Goal: Task Accomplishment & Management: Use online tool/utility

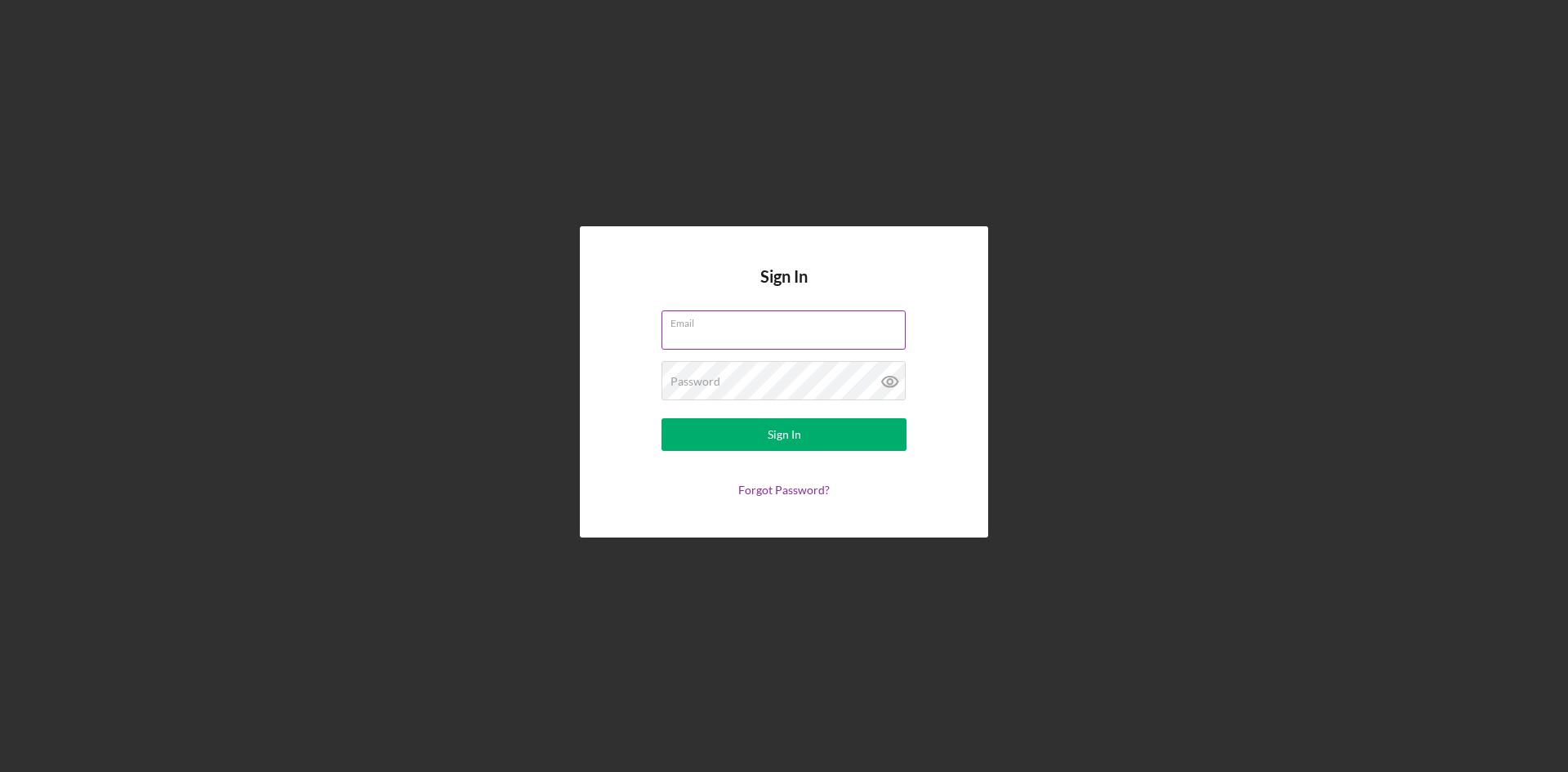
click at [827, 313] on div "Email" at bounding box center [784, 330] width 245 height 41
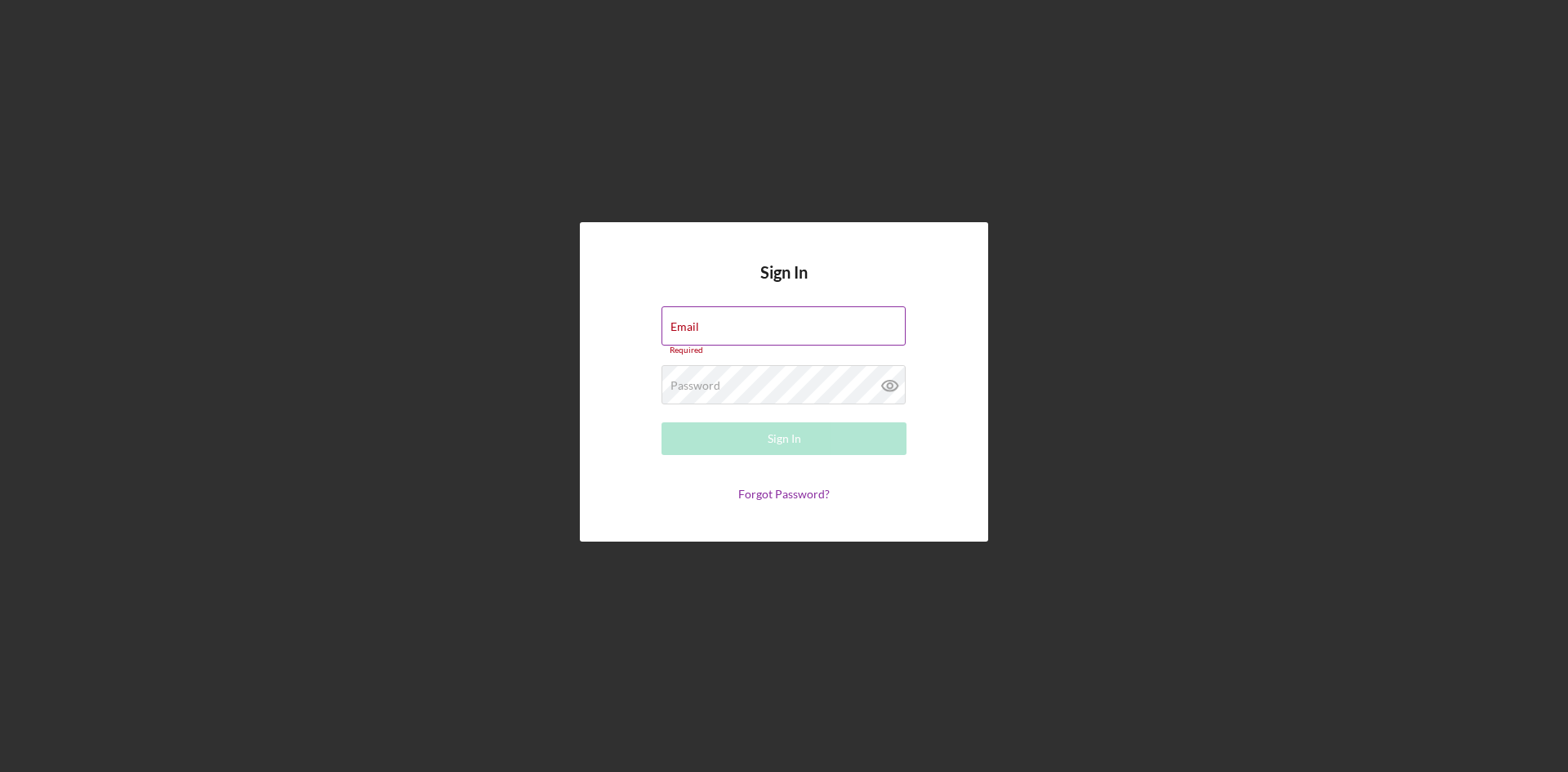
click at [825, 322] on div "Email Required" at bounding box center [784, 330] width 245 height 49
type input "[EMAIL_ADDRESS][DOMAIN_NAME]"
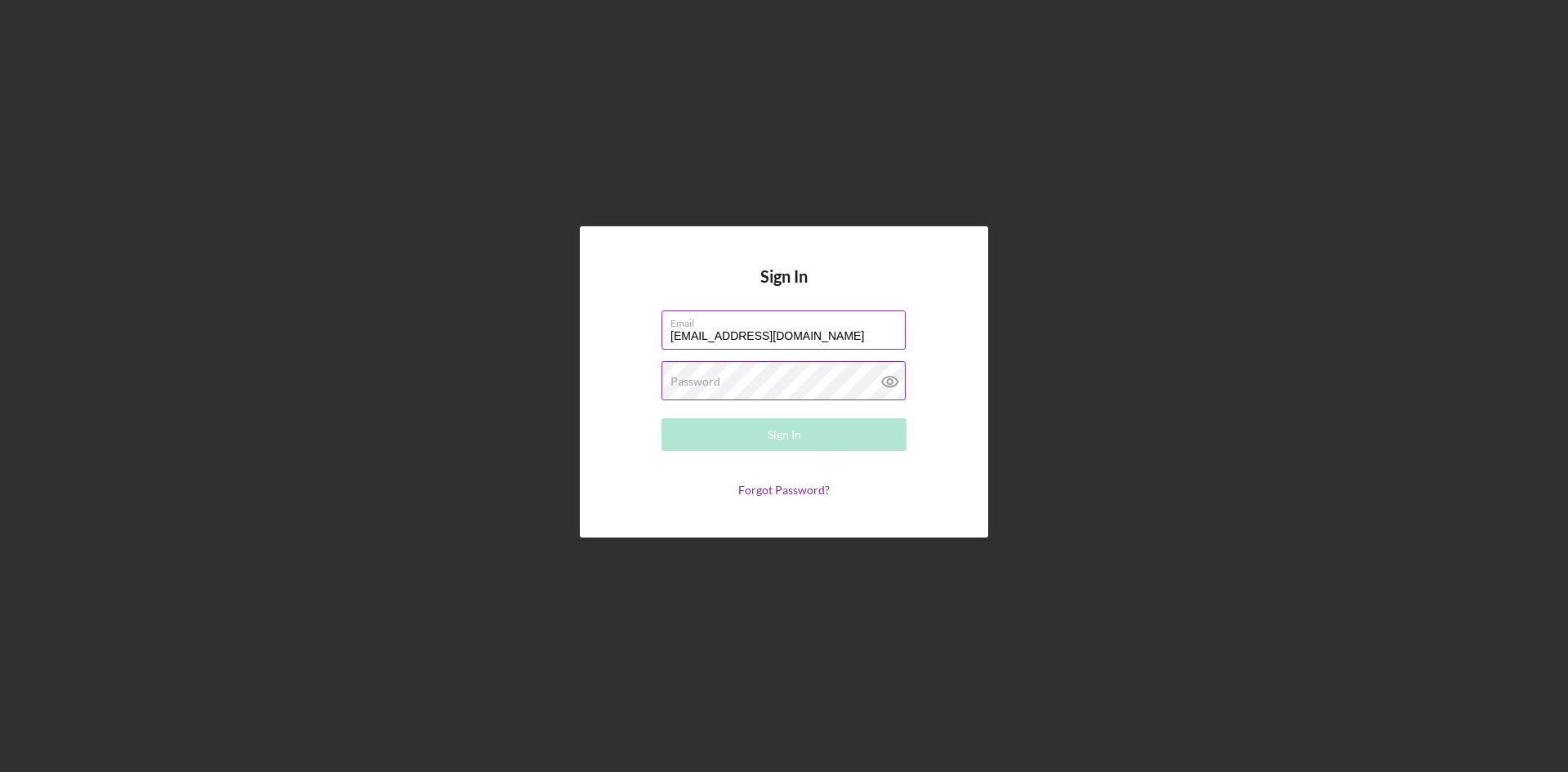
click at [766, 365] on div "Password Required" at bounding box center [784, 381] width 245 height 41
click at [661, 419] on button "Sign In" at bounding box center [784, 435] width 245 height 33
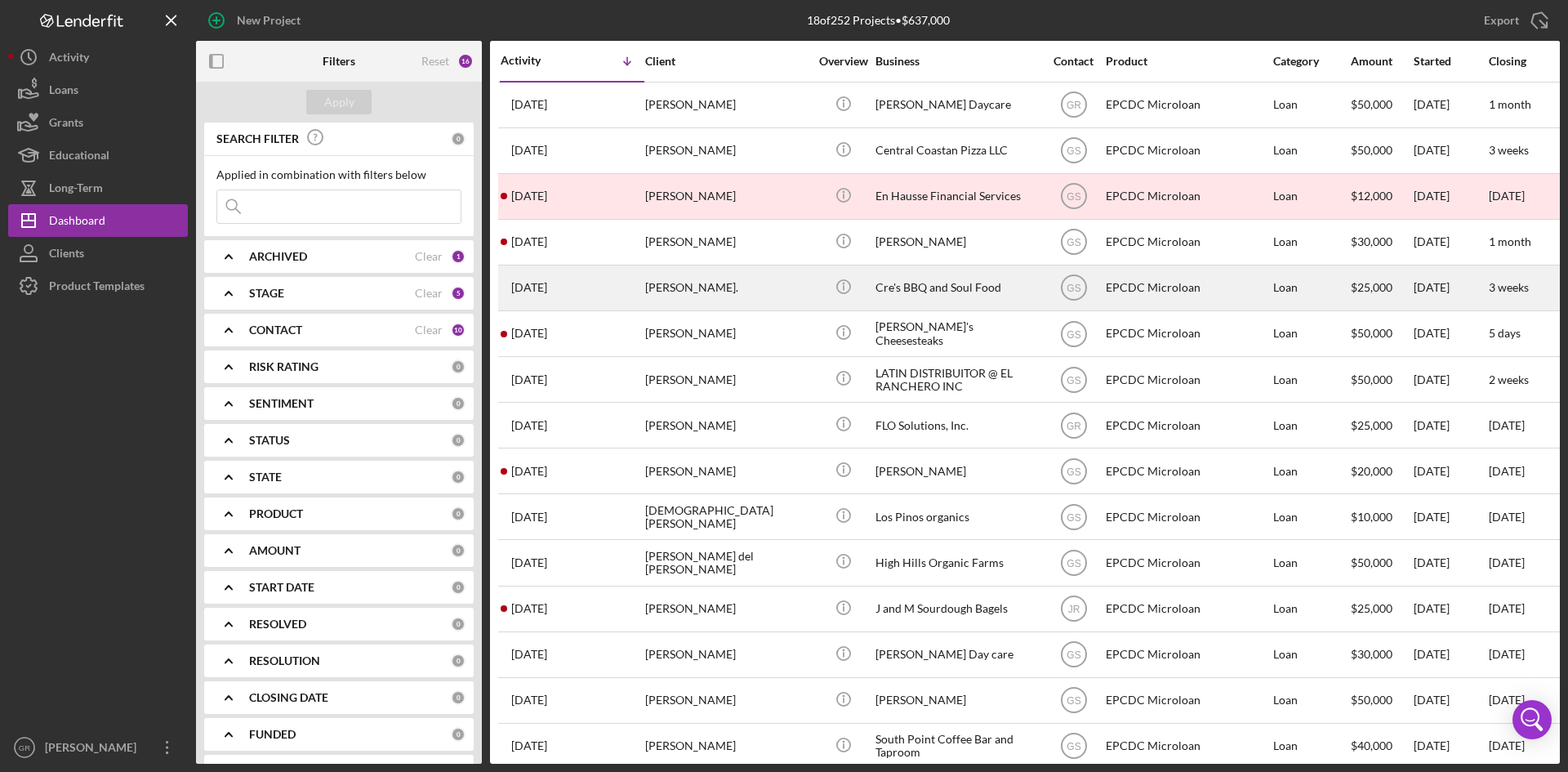
click at [726, 270] on div "[PERSON_NAME]." at bounding box center [727, 287] width 164 height 43
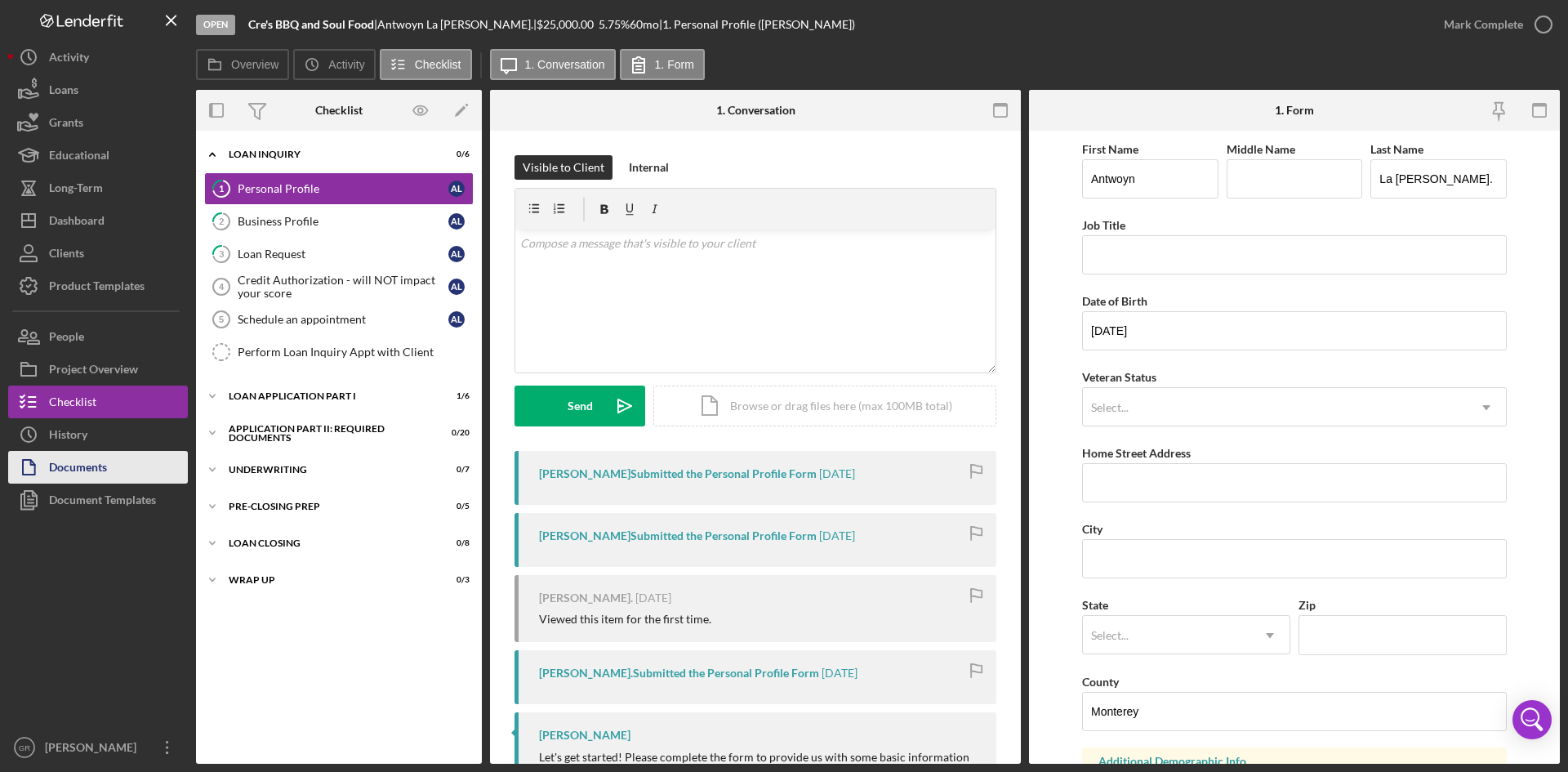
click at [118, 457] on button "Documents" at bounding box center [99, 467] width 180 height 33
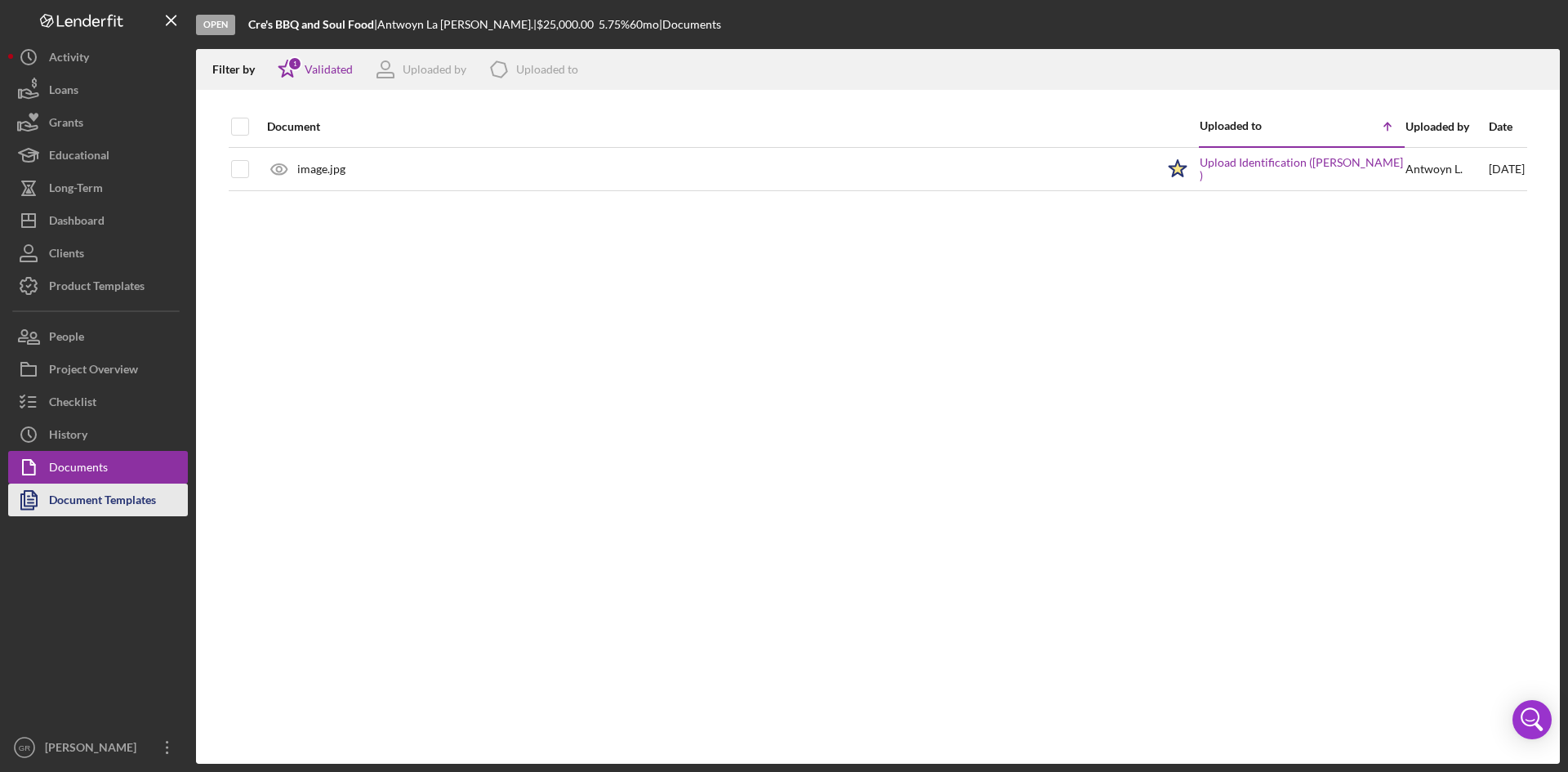
click at [101, 503] on div "Document Templates" at bounding box center [102, 502] width 107 height 36
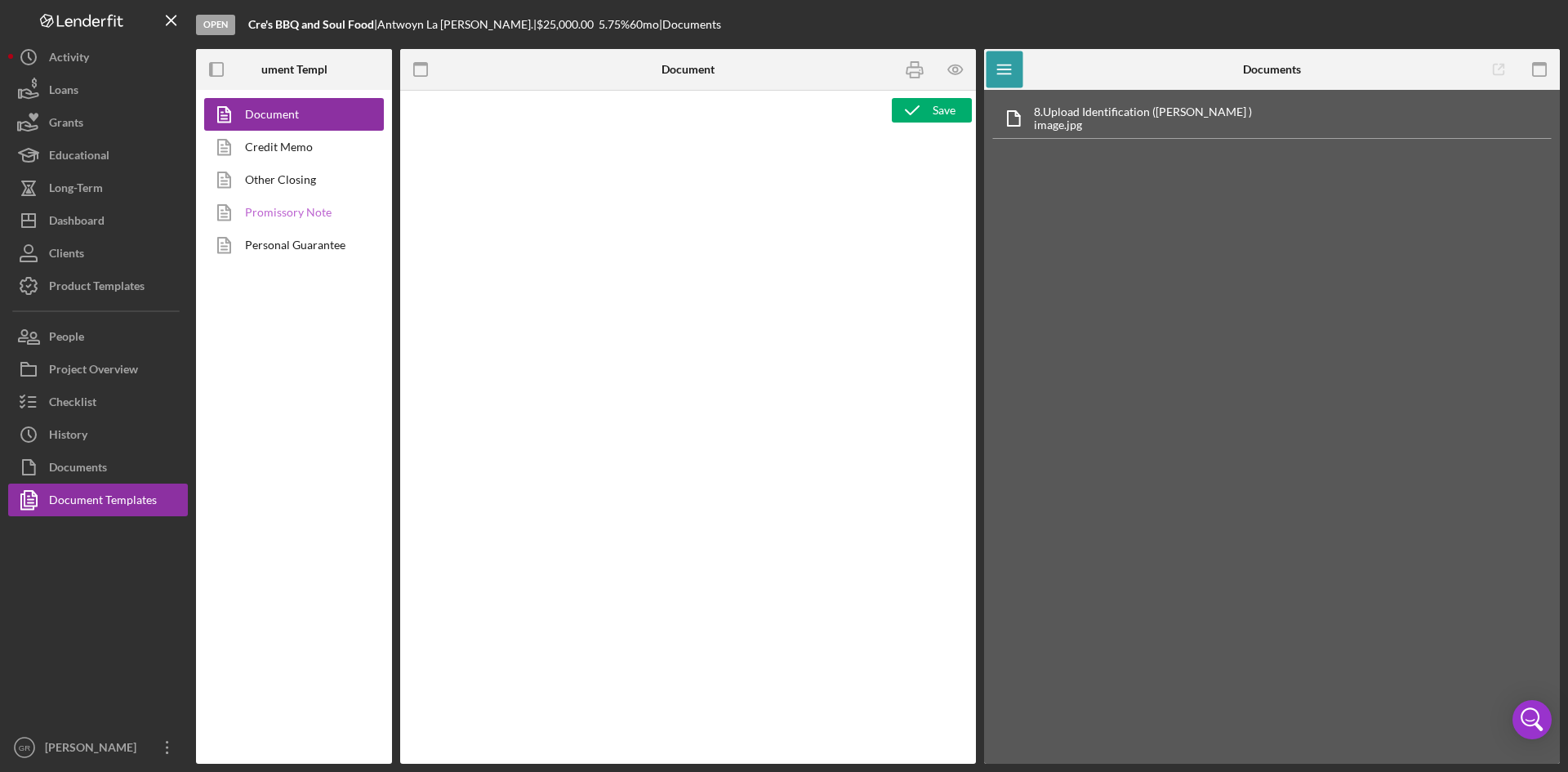
type textarea "<pre style="text-align: right;"><span style="font-size: 10pt;">OFFICE </span><s…"
click at [1538, 63] on rect "button" at bounding box center [1540, 70] width 13 height 13
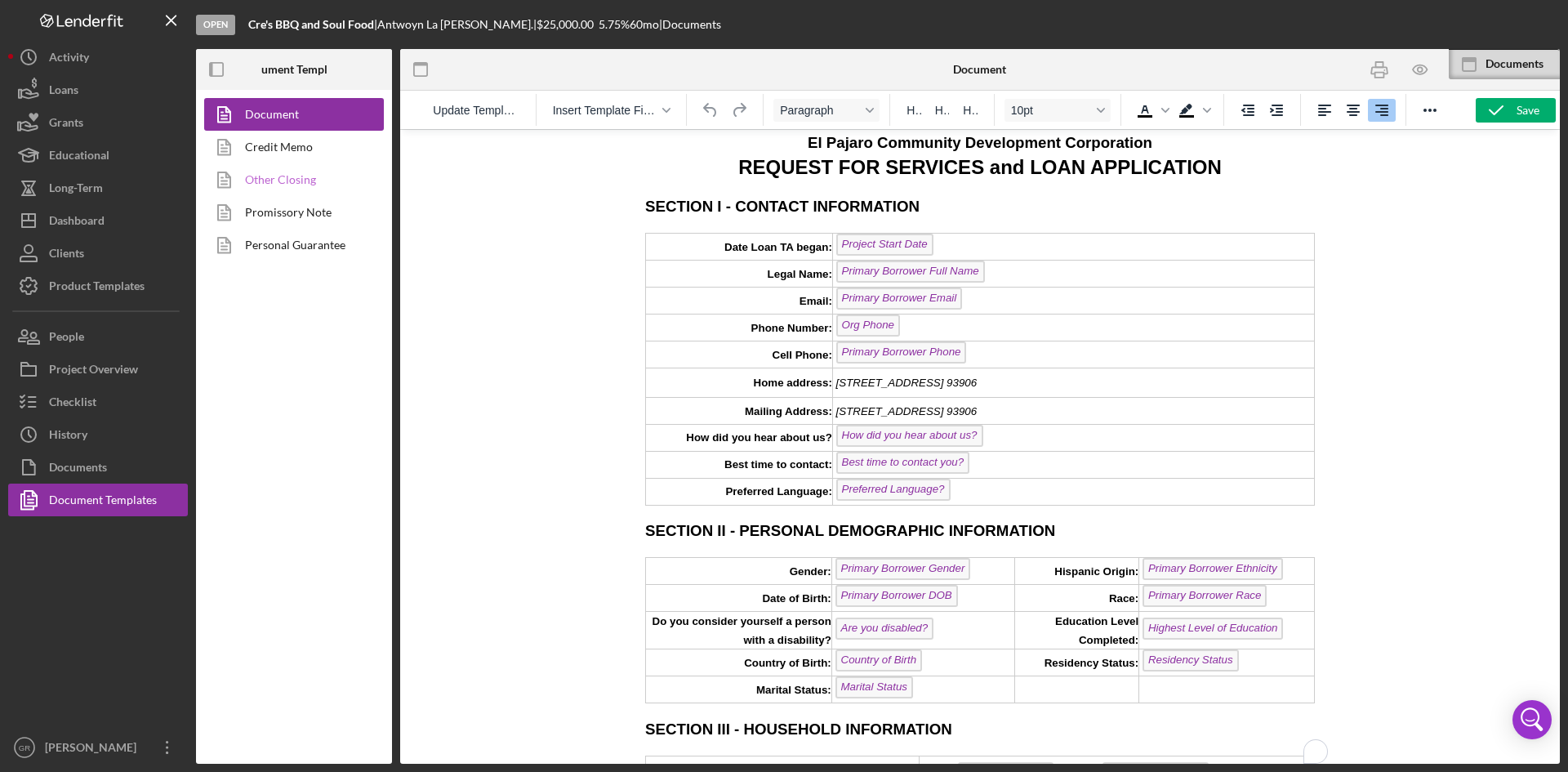
scroll to position [81, 0]
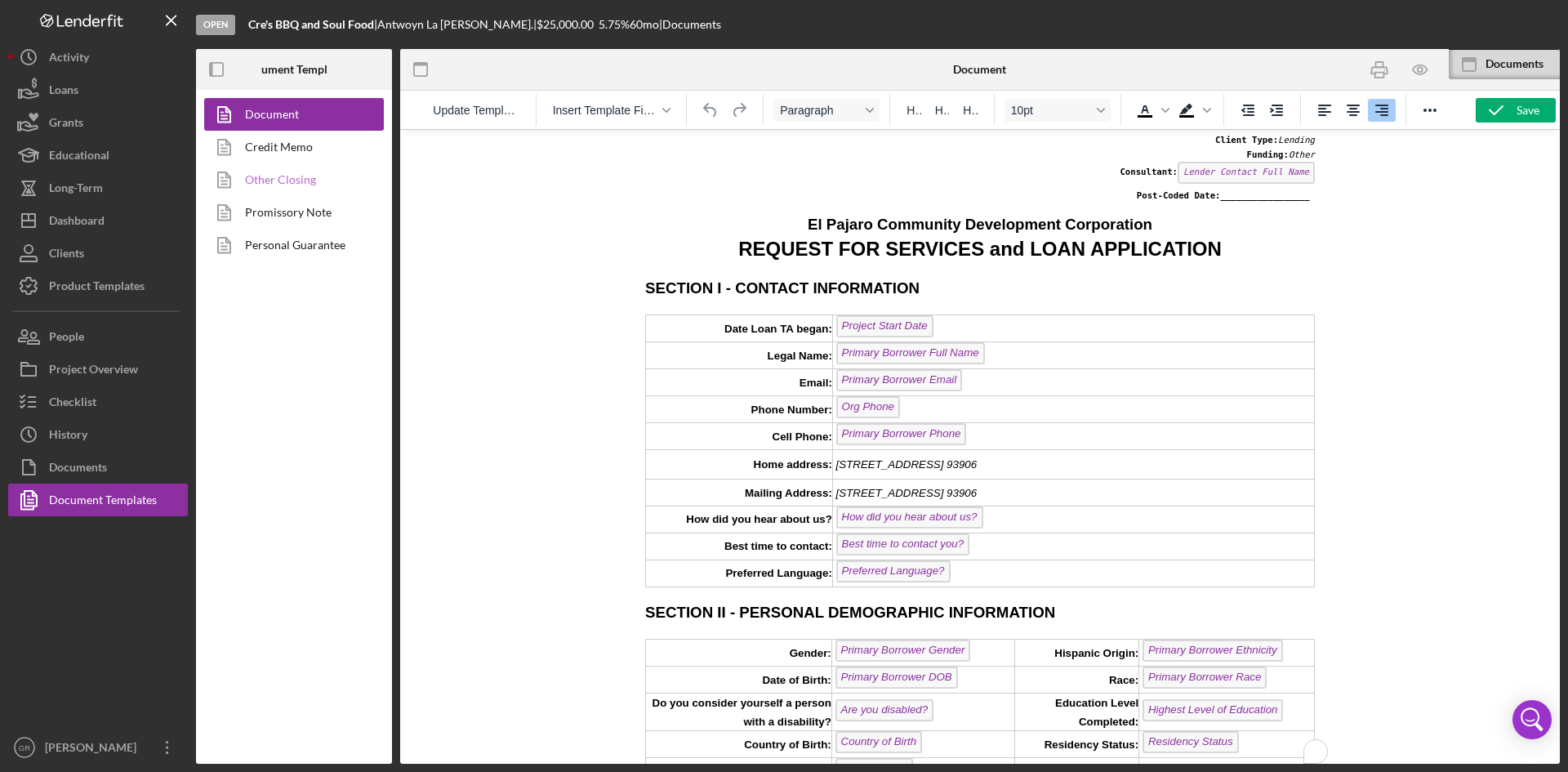
click at [276, 181] on link "Other Closing" at bounding box center [289, 180] width 171 height 33
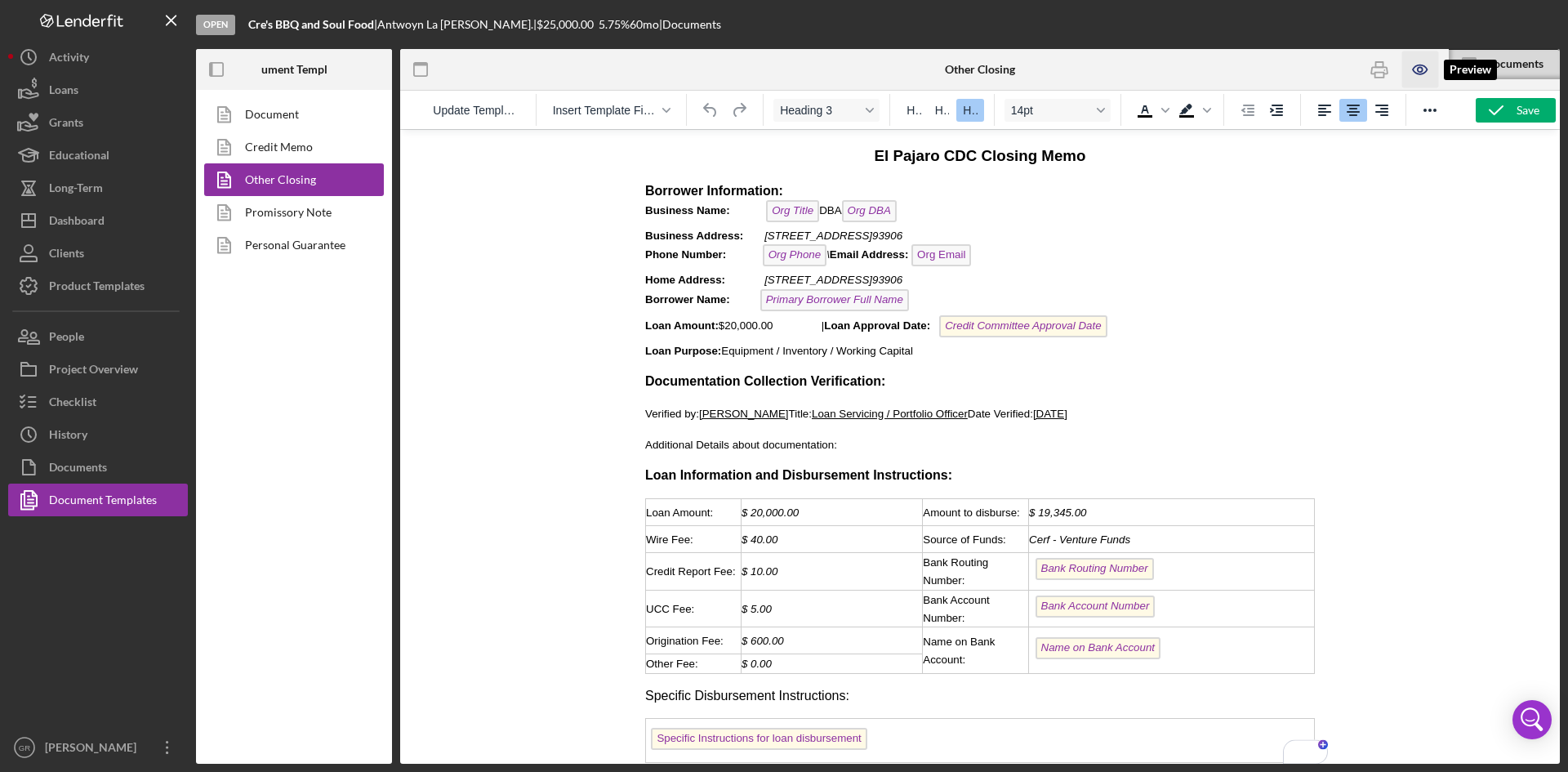
click at [1417, 59] on icon "button" at bounding box center [1420, 70] width 36 height 36
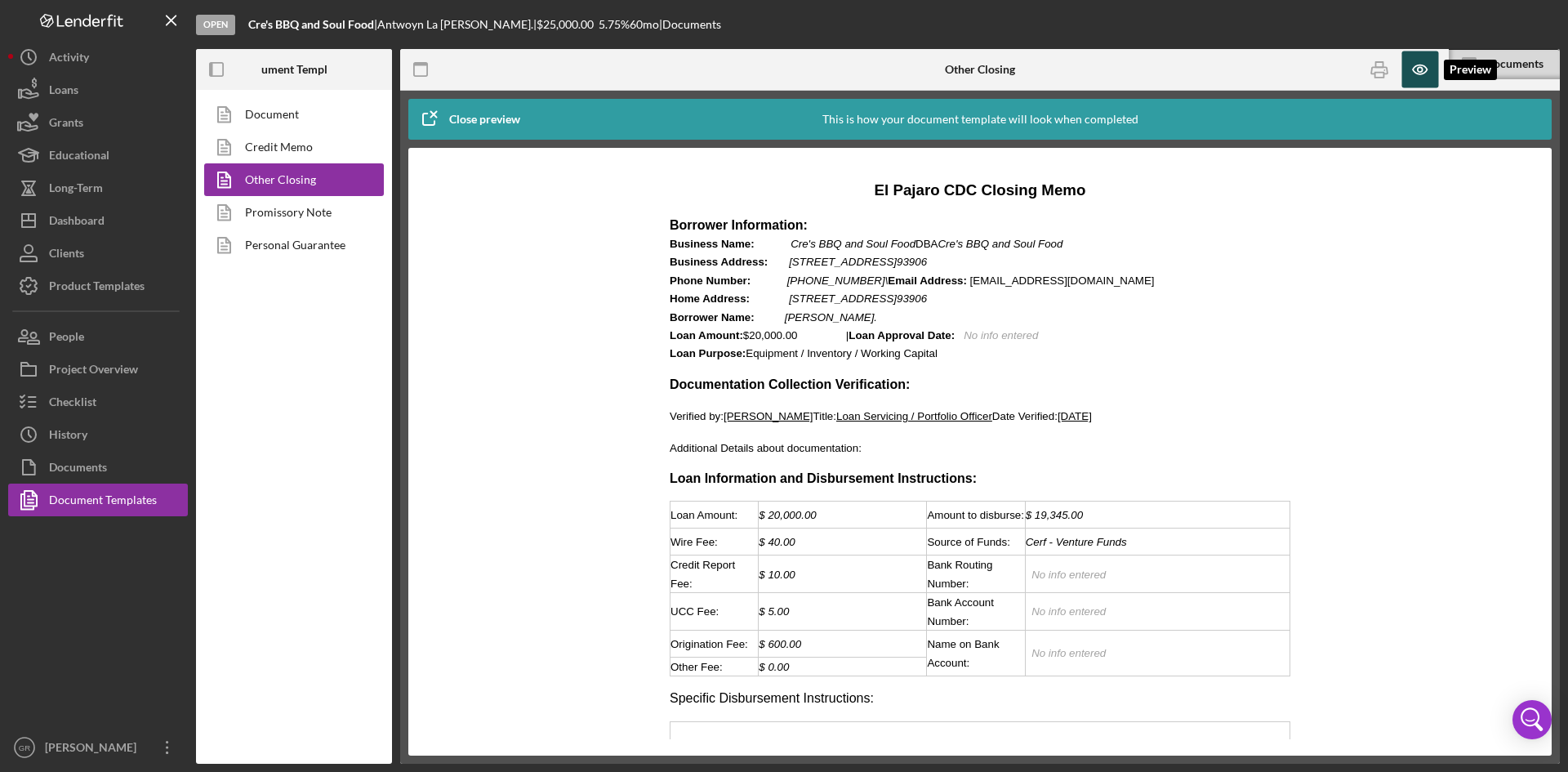
click at [1419, 57] on icon "button" at bounding box center [1420, 70] width 36 height 36
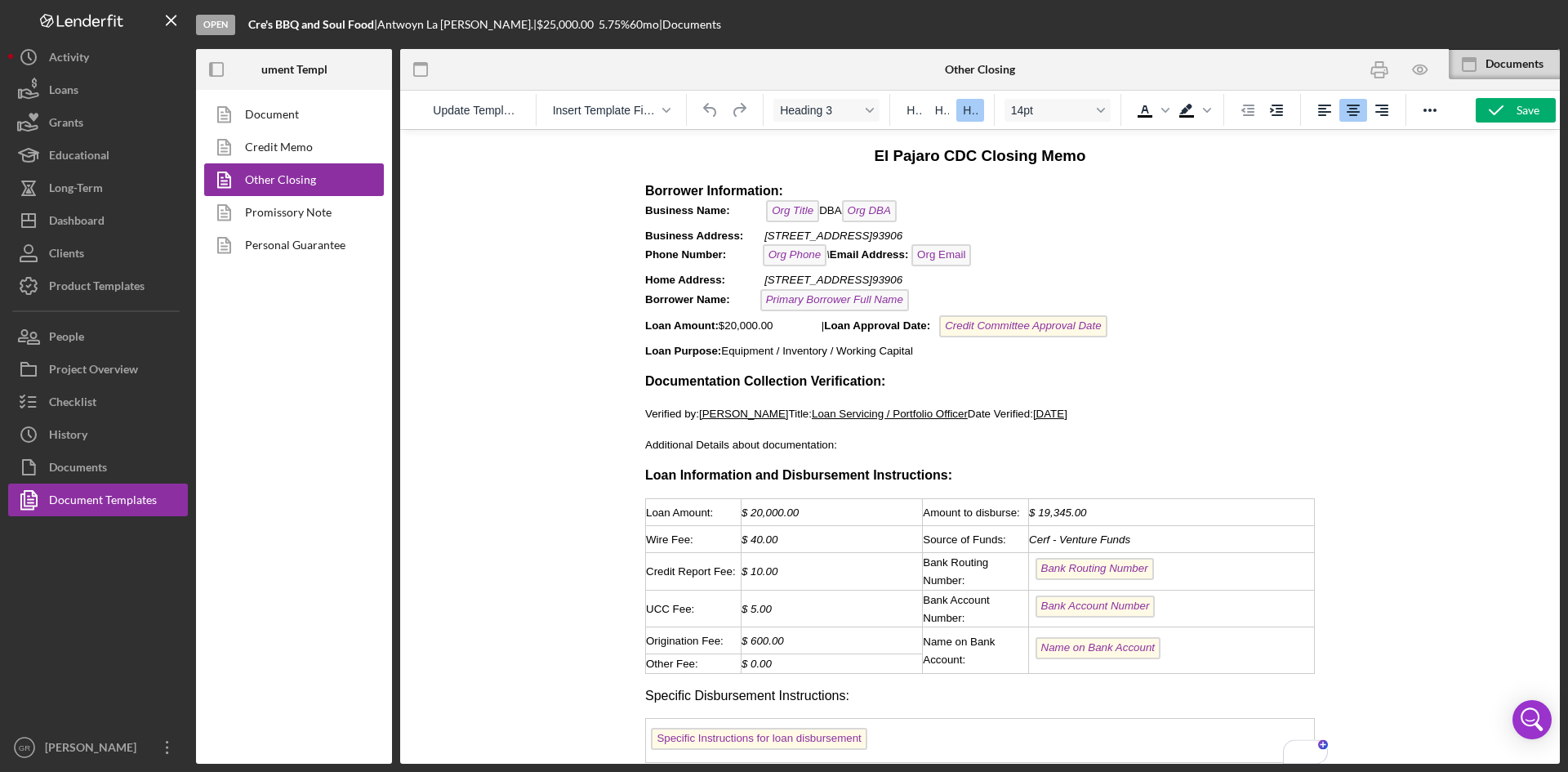
click at [1197, 327] on em "To enrich screen reader interactions, please activate Accessibility in Grammarl…" at bounding box center [1199, 326] width 185 height 12
click at [1200, 334] on p "Borrower Information: Business Name: Org Title DBA Org DBA Business Address: [S…" at bounding box center [980, 271] width 670 height 178
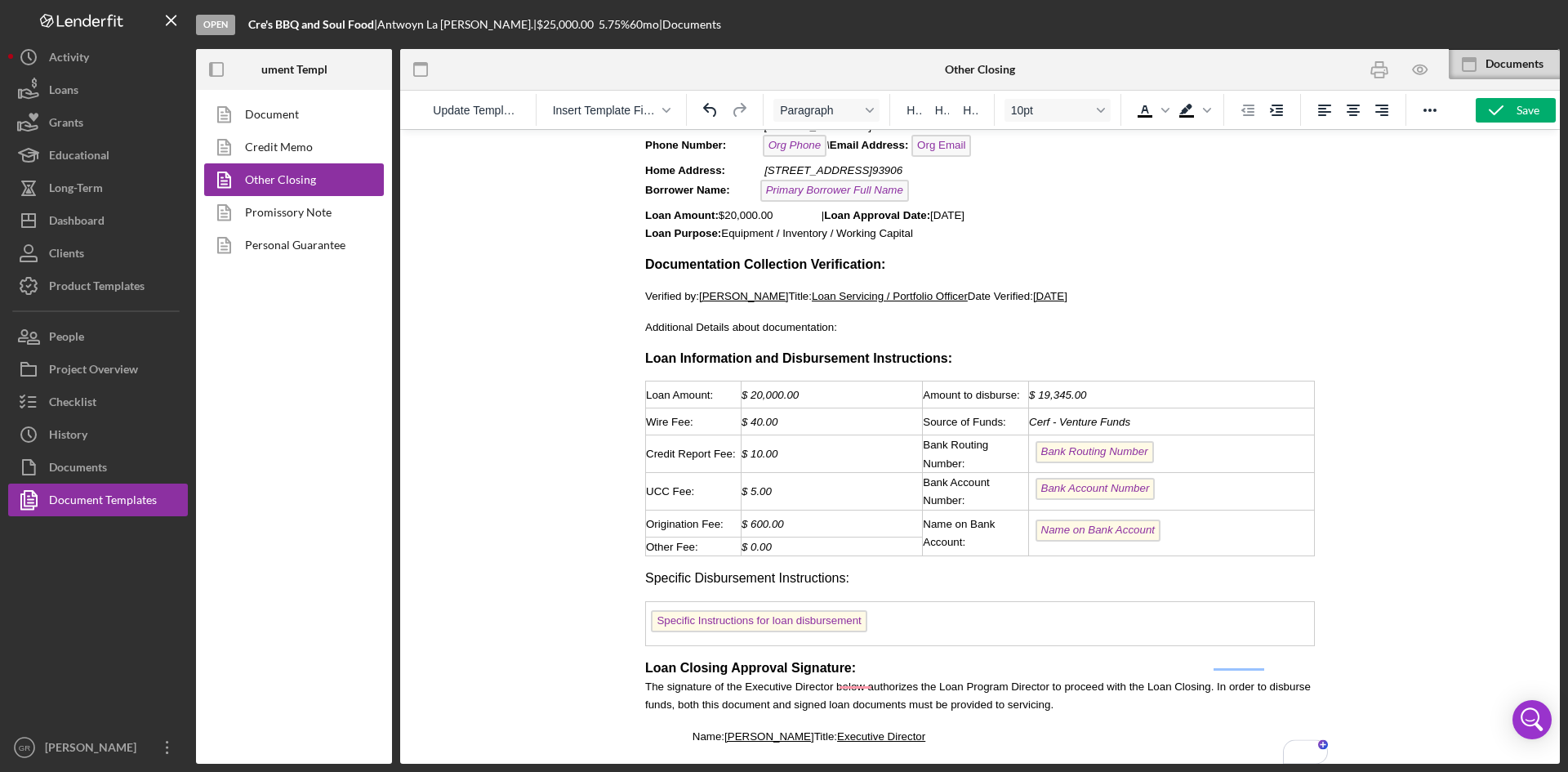
scroll to position [146, 0]
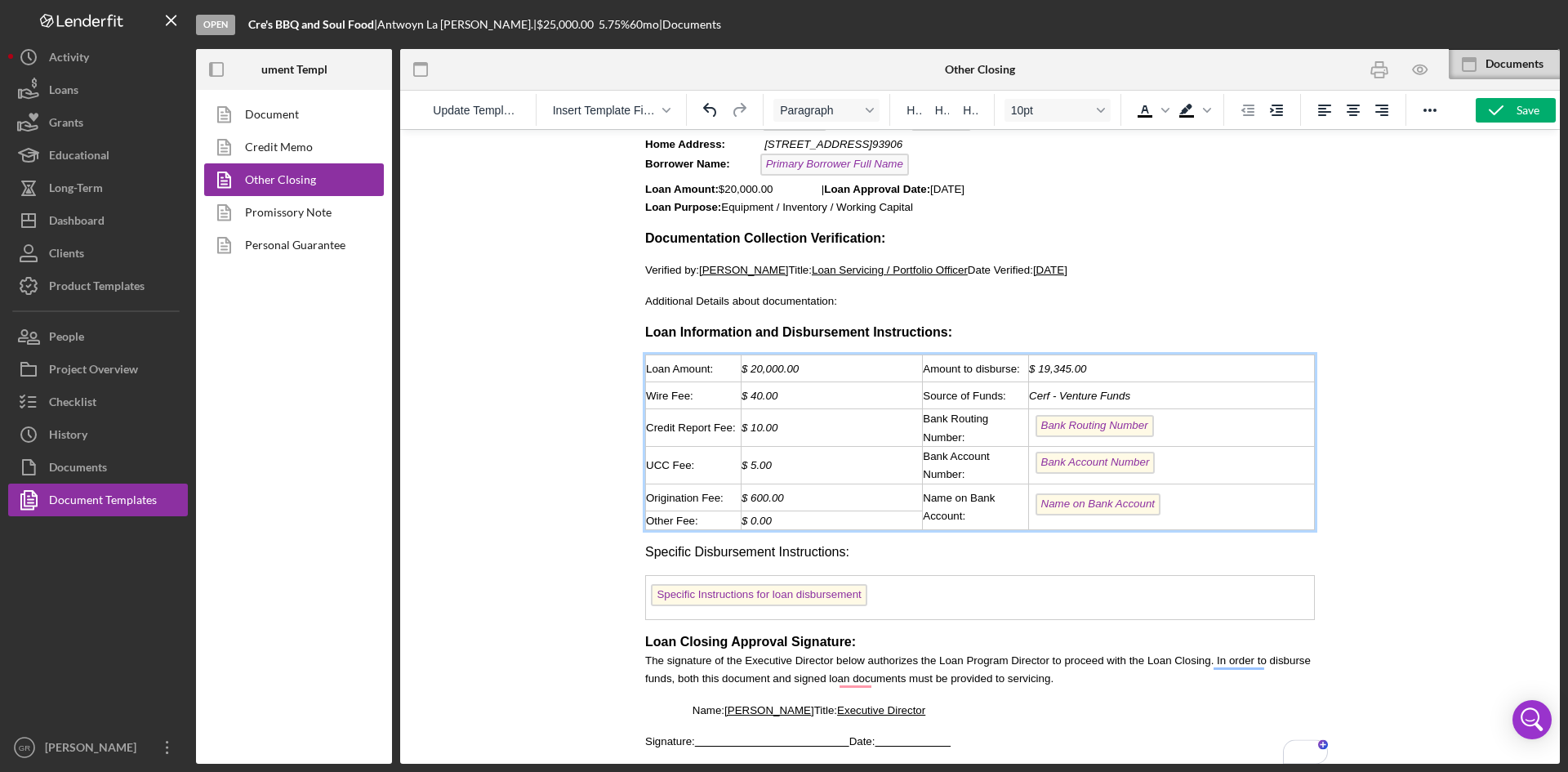
click at [1160, 420] on div "Bank Routing Number ﻿" at bounding box center [1172, 427] width 285 height 26
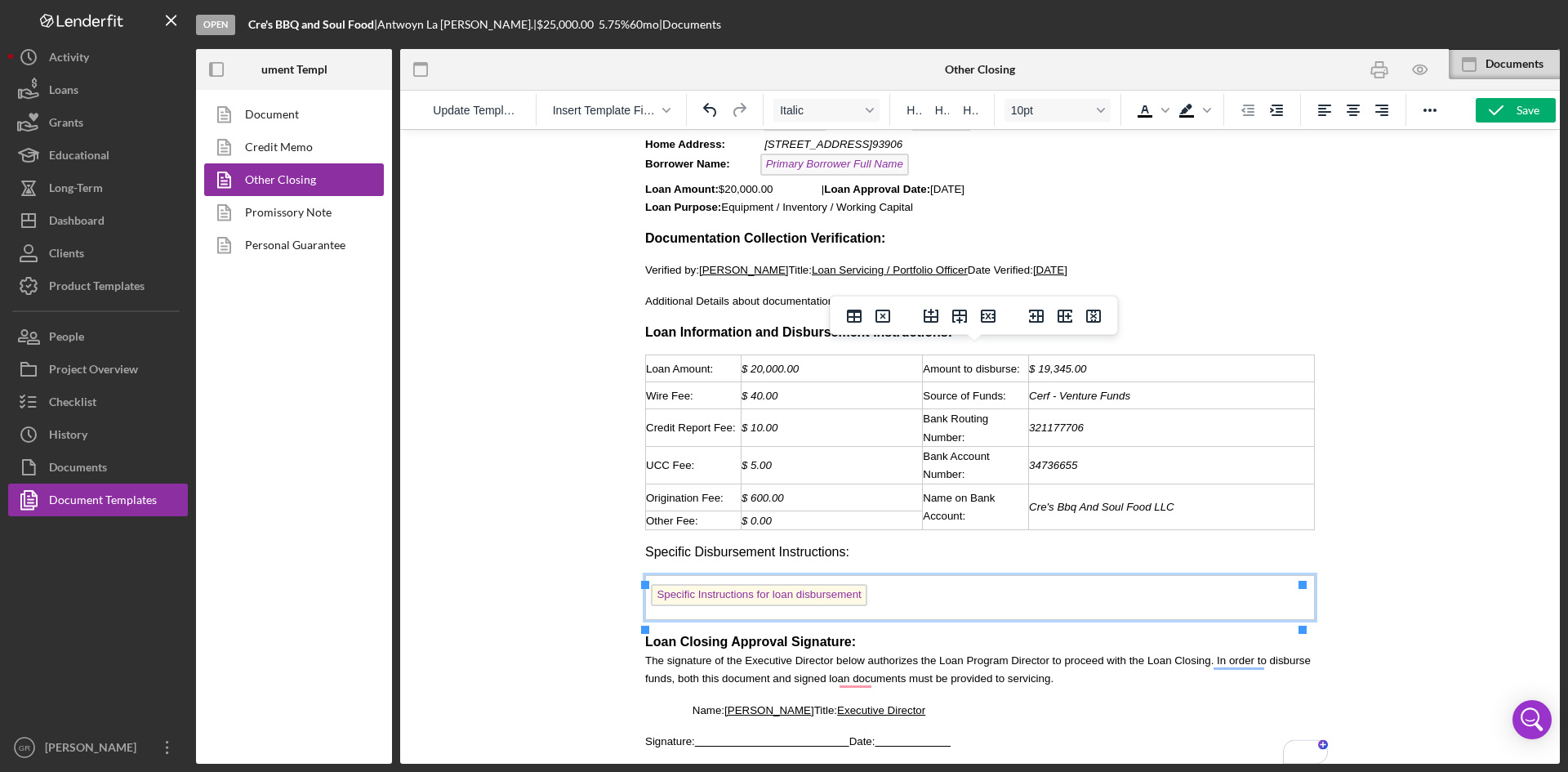
click at [894, 602] on td "Specific Instructions for loan disbursement ﻿" at bounding box center [980, 598] width 669 height 44
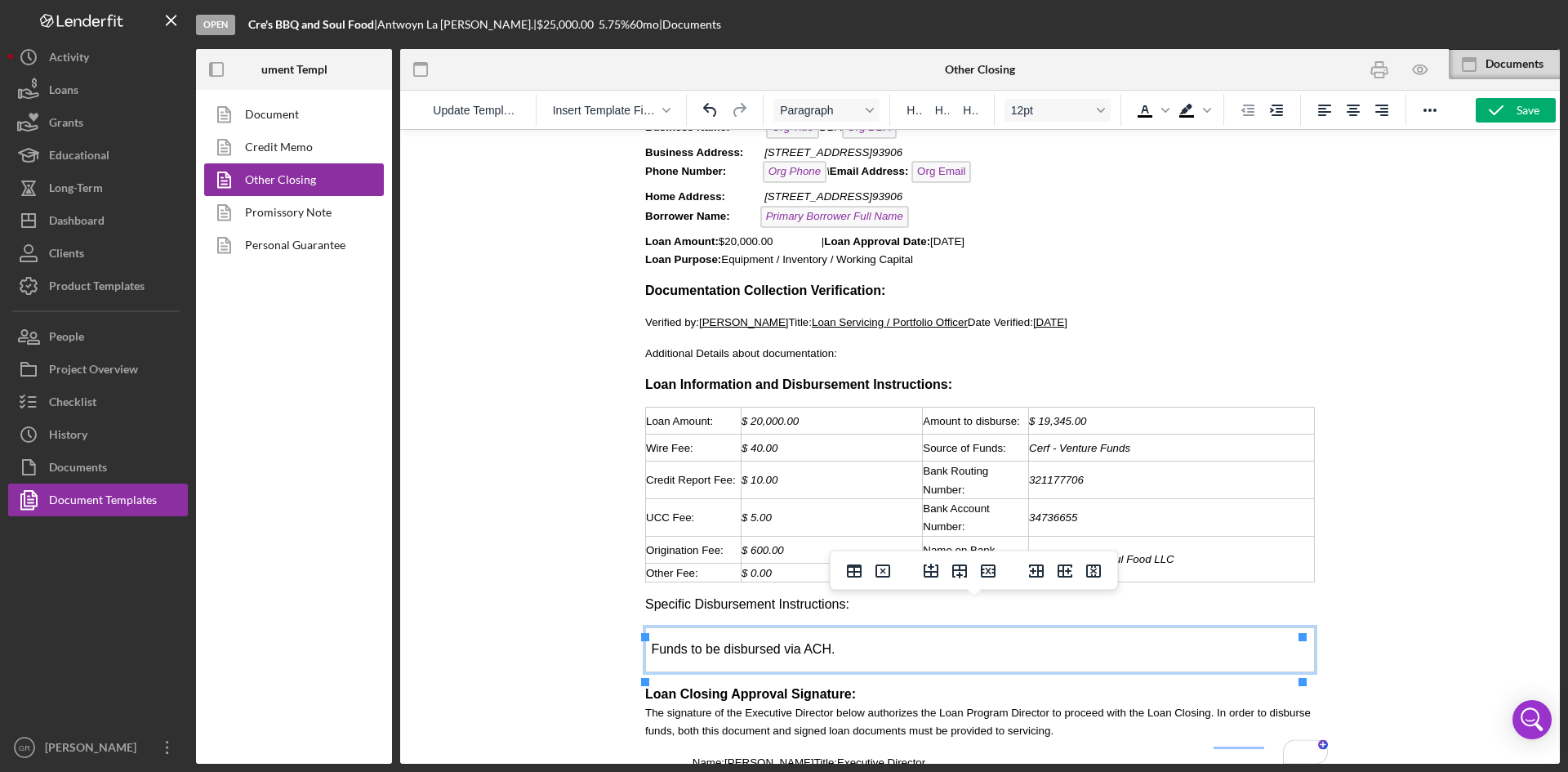
scroll to position [64, 0]
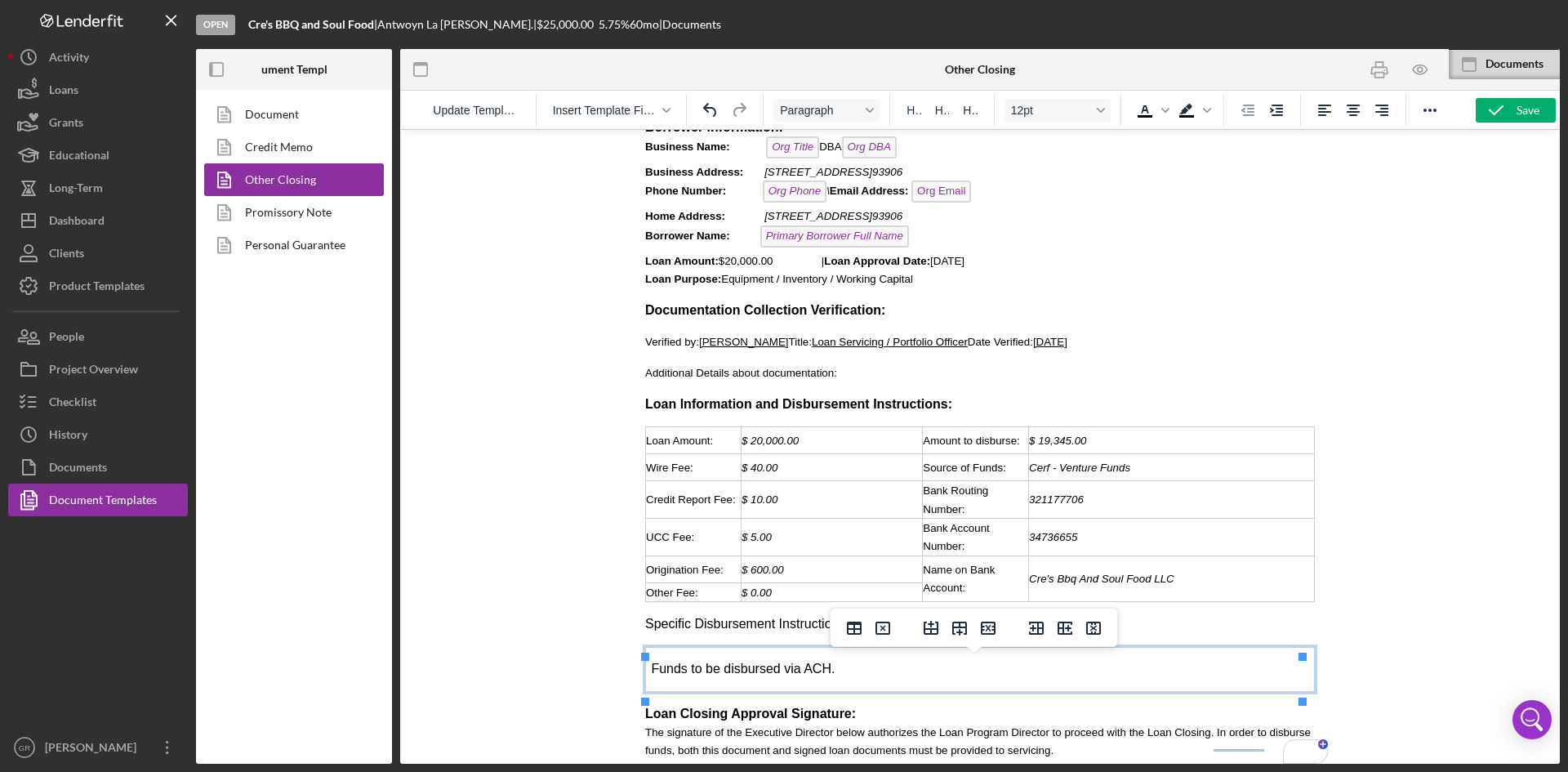
click at [941, 677] on td "Funds to be disbursed via ACH." at bounding box center [980, 670] width 669 height 44
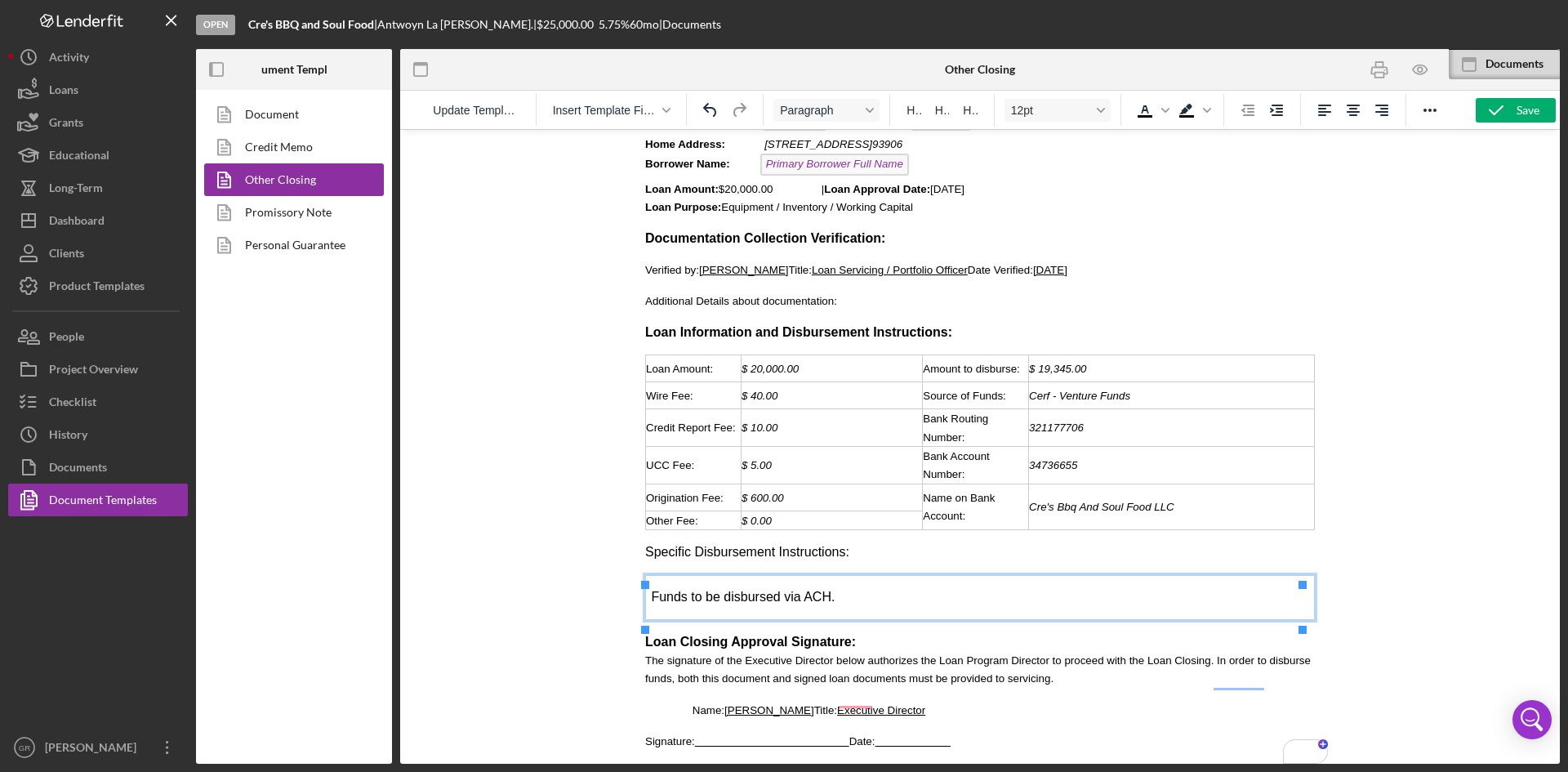
scroll to position [146, 0]
click at [891, 588] on td "Funds to be disbursed via ACH." at bounding box center [980, 598] width 669 height 44
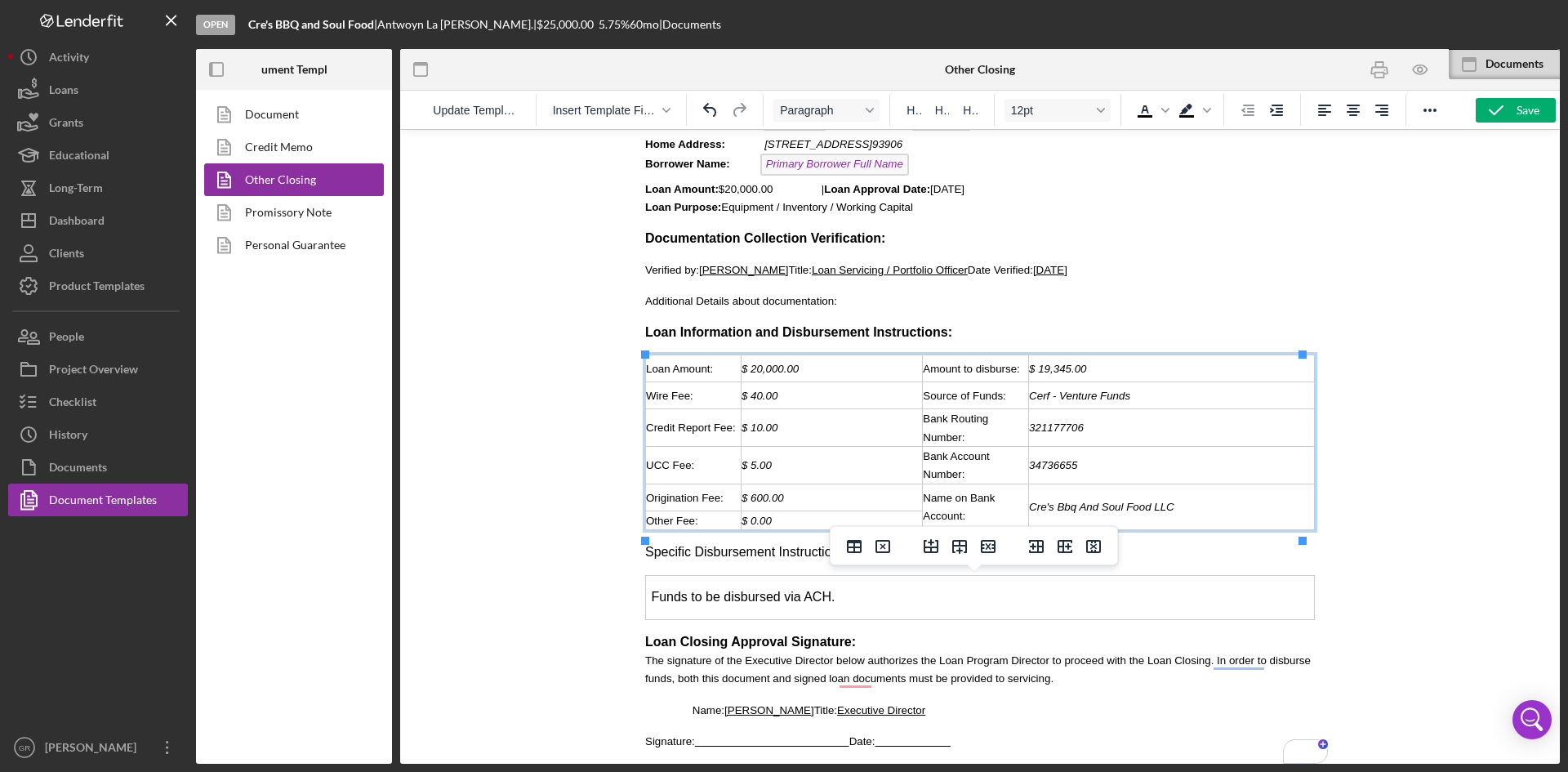
click at [787, 520] on div "$ 0.00" at bounding box center [832, 520] width 181 height 18
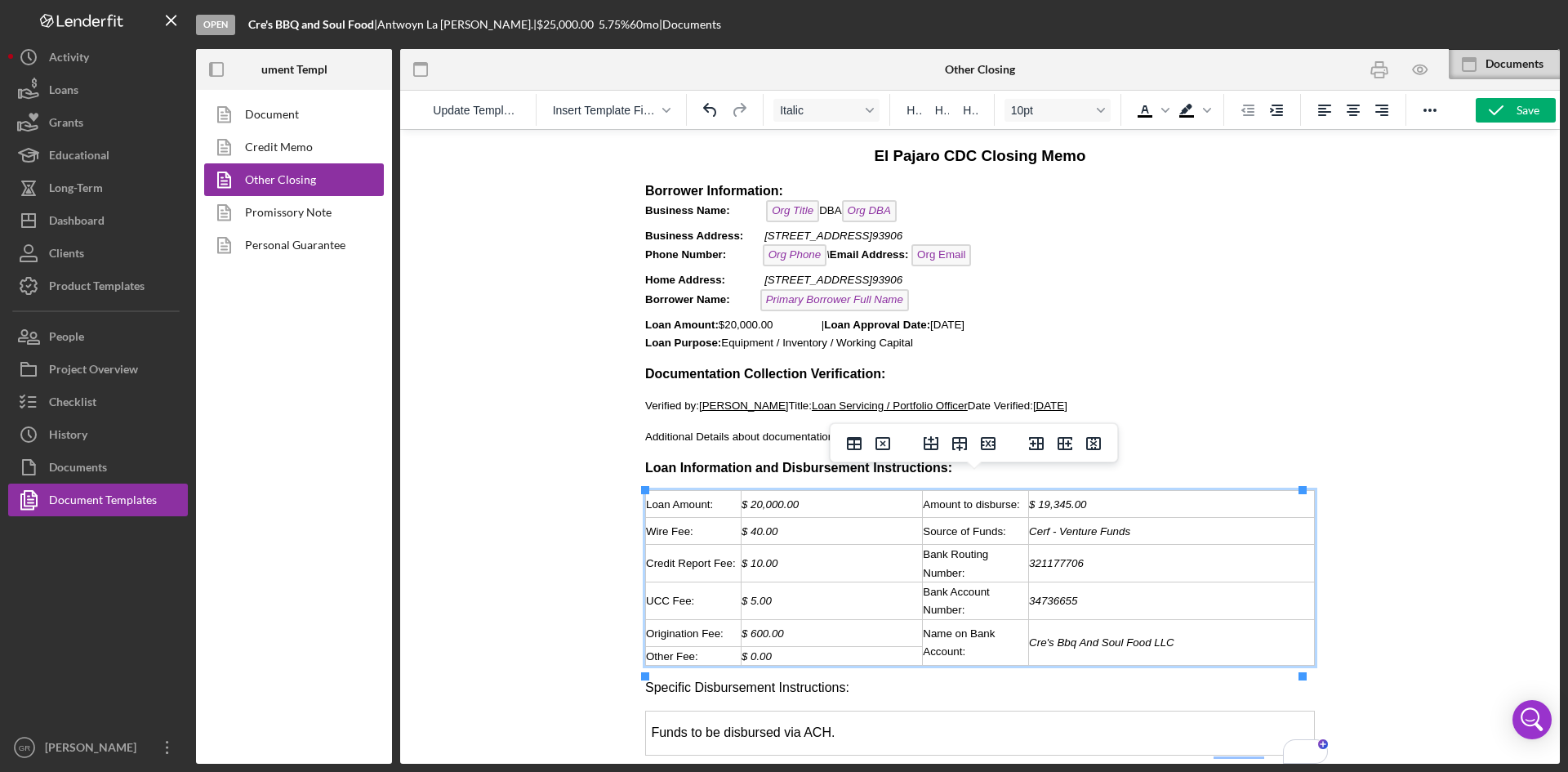
scroll to position [0, 0]
click at [1521, 125] on div "Update Template Insert Template Field Italic H1 H2 H3 10pt To open the popup, p…" at bounding box center [980, 110] width 1160 height 38
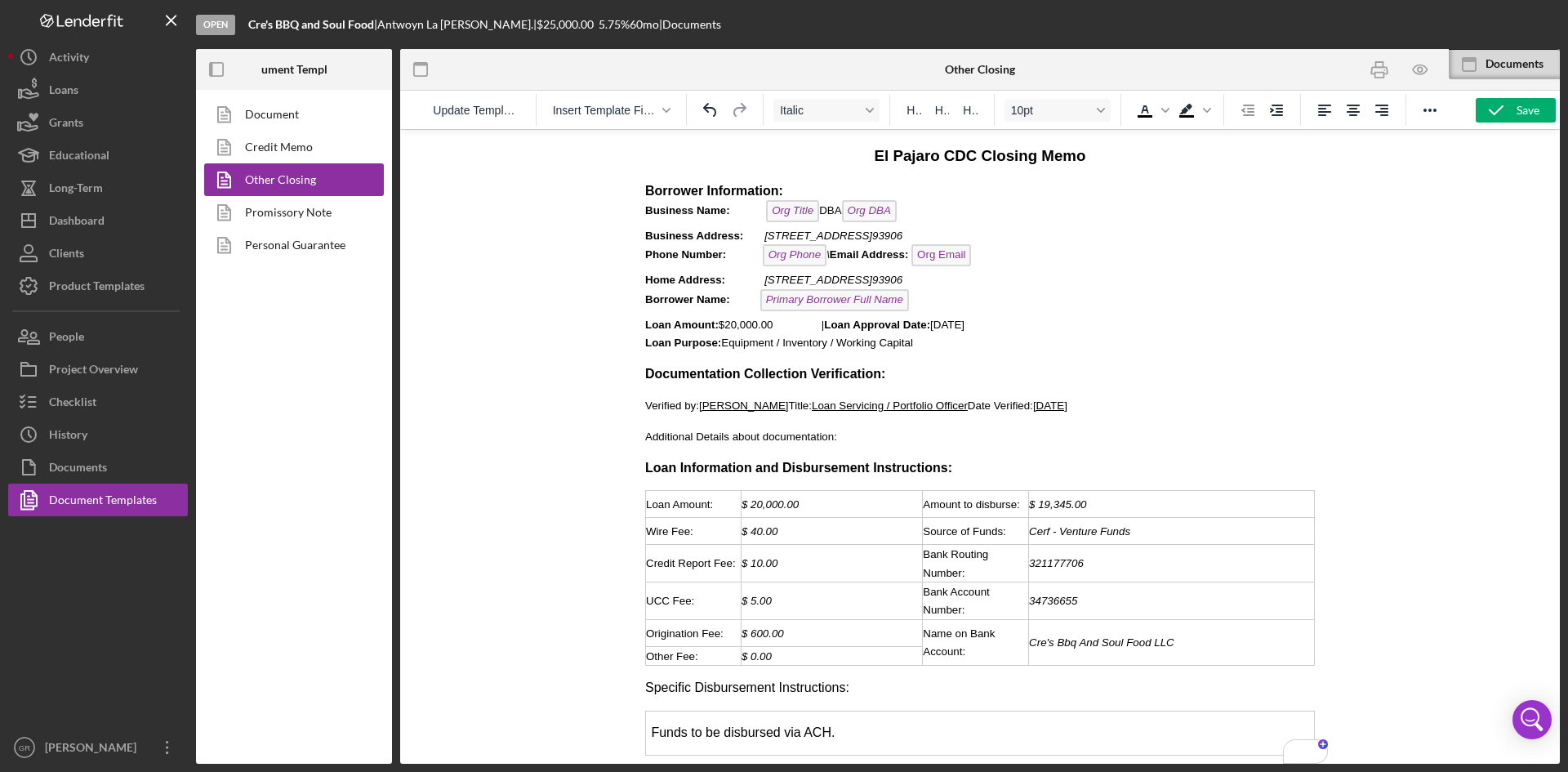
click at [1522, 123] on div "Update Template Insert Template Field Italic H1 H2 H3 10pt To open the popup, p…" at bounding box center [980, 110] width 1160 height 38
click at [1520, 114] on div "Save" at bounding box center [1528, 110] width 23 height 25
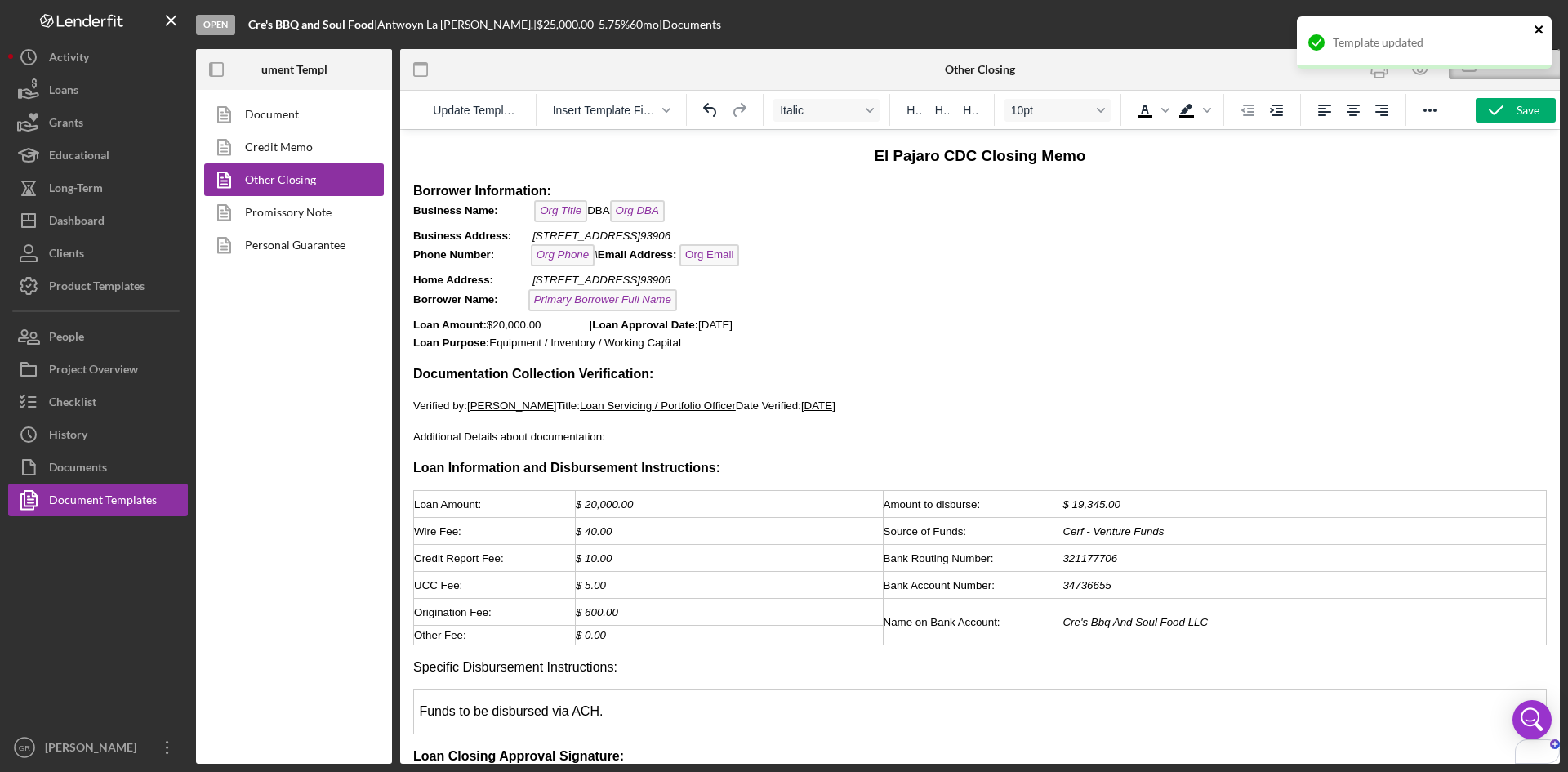
click at [1537, 31] on icon "close" at bounding box center [1538, 29] width 9 height 9
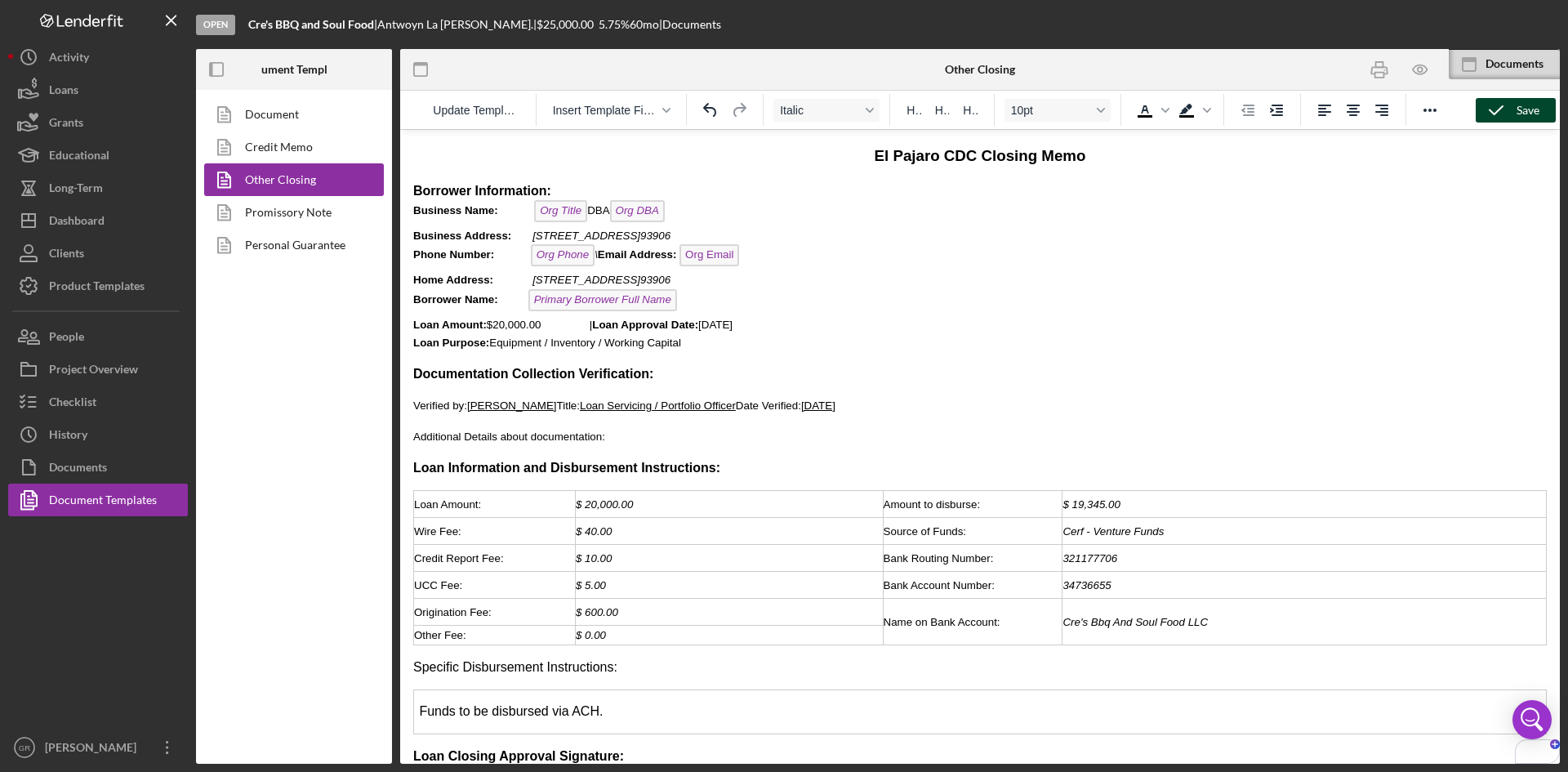
click at [1495, 117] on icon "button" at bounding box center [1496, 110] width 41 height 41
drag, startPoint x: 1378, startPoint y: 79, endPoint x: 783, endPoint y: 556, distance: 762.6
click at [1378, 79] on icon "button" at bounding box center [1378, 70] width 36 height 36
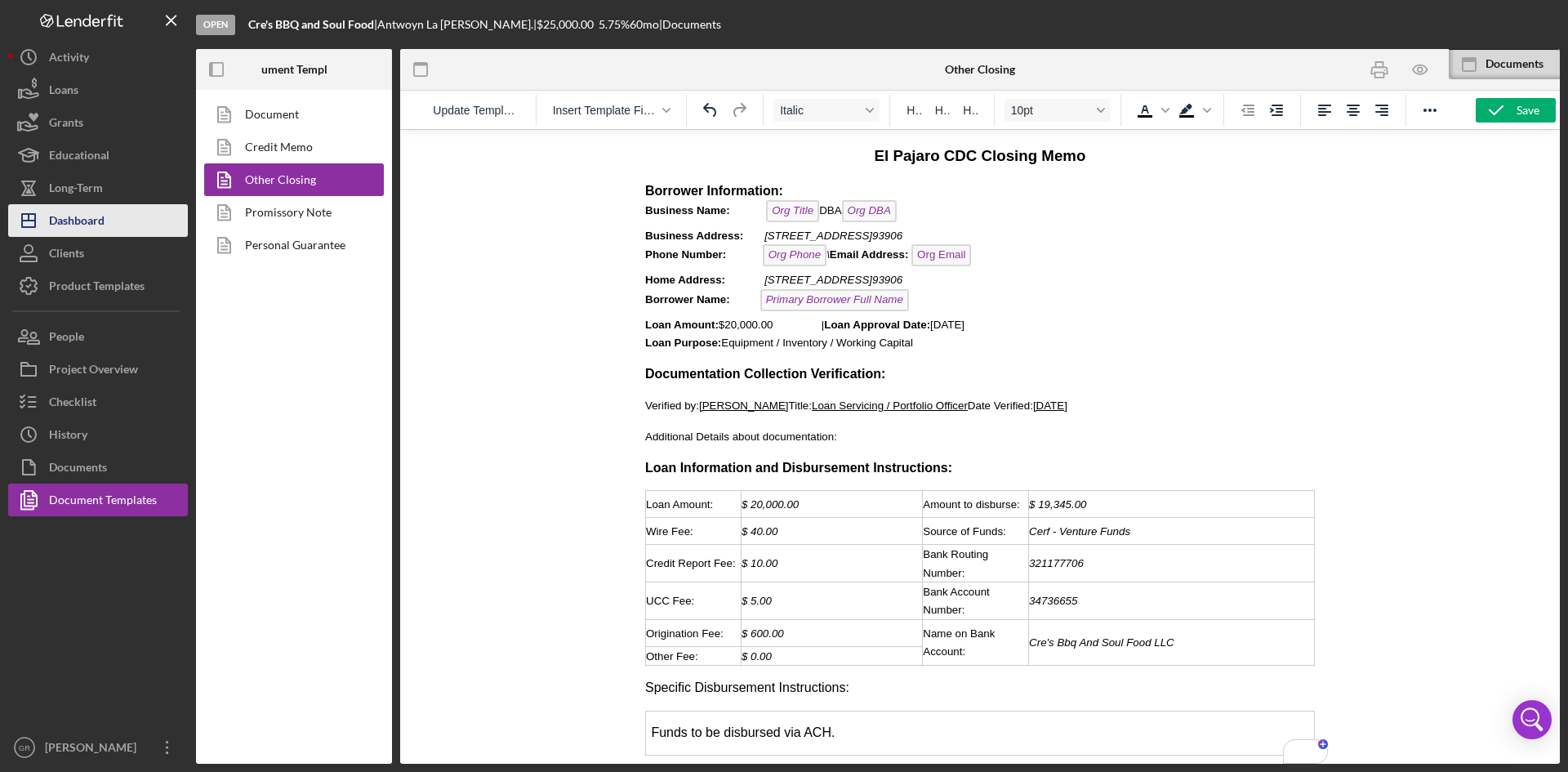
click at [101, 226] on div "Dashboard" at bounding box center [77, 222] width 56 height 36
